Goal: Task Accomplishment & Management: Use online tool/utility

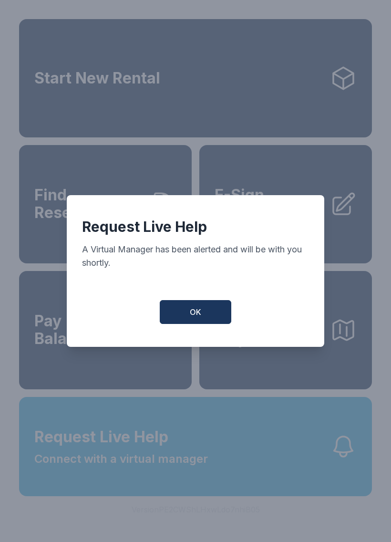
click at [194, 317] on span "OK" at bounding box center [195, 311] width 11 height 11
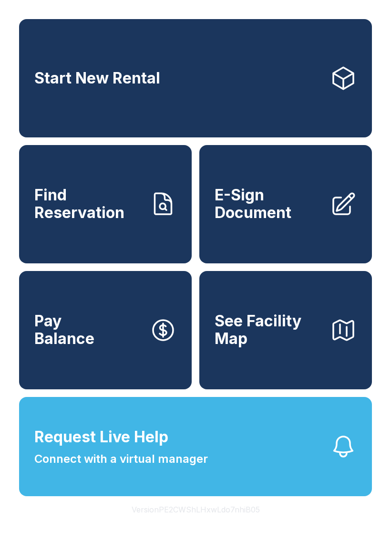
click at [339, 542] on div "Start New Rental Find Reservation E-Sign Document Pay Balance See Facility Map …" at bounding box center [195, 271] width 391 height 542
click at [275, 218] on span "E-Sign Document" at bounding box center [269, 204] width 108 height 35
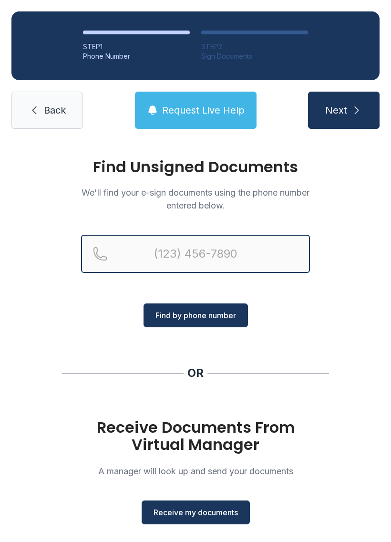
click at [228, 267] on input "Reservation phone number" at bounding box center [195, 254] width 229 height 38
type input "[PHONE_NUMBER]"
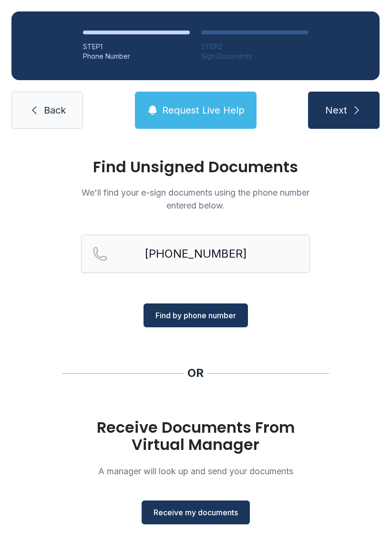
click at [233, 318] on span "Find by phone number" at bounding box center [196, 315] width 81 height 11
click at [207, 506] on button "Receive my documents" at bounding box center [196, 513] width 108 height 24
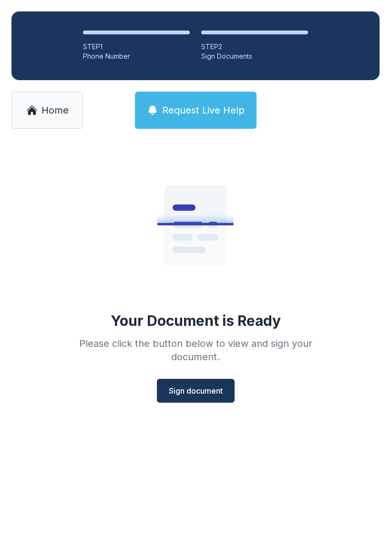
click at [200, 393] on span "Sign document" at bounding box center [196, 390] width 54 height 11
click at [217, 389] on span "Sign document" at bounding box center [196, 390] width 54 height 11
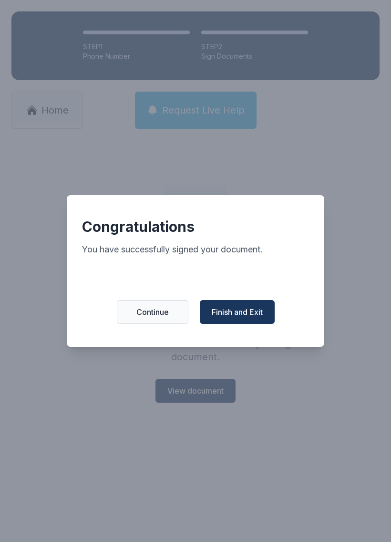
click at [241, 315] on span "Finish and Exit" at bounding box center [237, 311] width 51 height 11
